Goal: Transaction & Acquisition: Purchase product/service

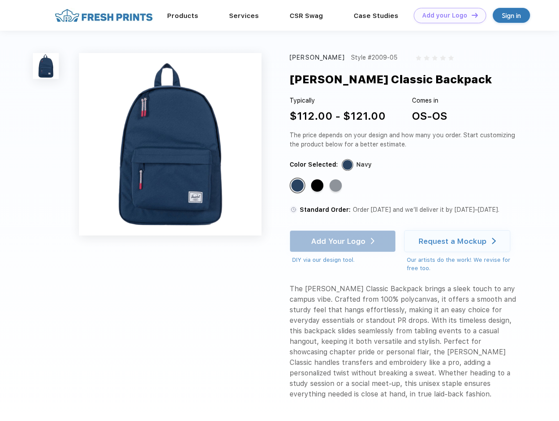
click at [446, 15] on link "Add your Logo Design Tool" at bounding box center [450, 15] width 72 height 15
click at [0, 0] on div "Design Tool" at bounding box center [0, 0] width 0 height 0
click at [471, 15] on link "Add your Logo Design Tool" at bounding box center [450, 15] width 72 height 15
click at [46, 66] on img at bounding box center [46, 66] width 26 height 26
click at [298, 186] on div "Standard Color" at bounding box center [297, 185] width 12 height 12
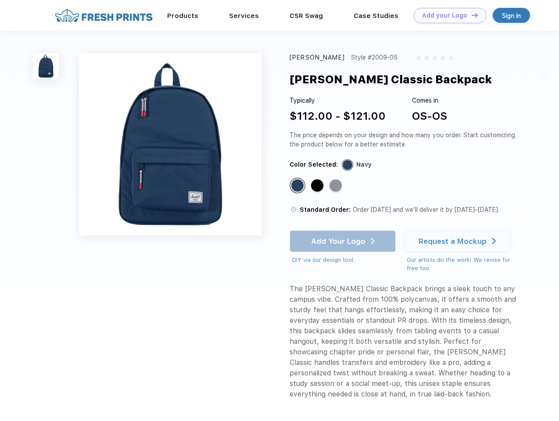
click at [318, 186] on div "Standard Color" at bounding box center [317, 185] width 12 height 12
click at [336, 186] on div "Standard Color" at bounding box center [335, 185] width 12 height 12
click at [343, 241] on div "Add Your Logo DIY via our design tool. Ah shoot! This product isn't up in our d…" at bounding box center [342, 247] width 106 height 34
click at [458, 241] on div "Request a Mockup" at bounding box center [452, 241] width 68 height 9
